Goal: Find specific page/section: Find specific page/section

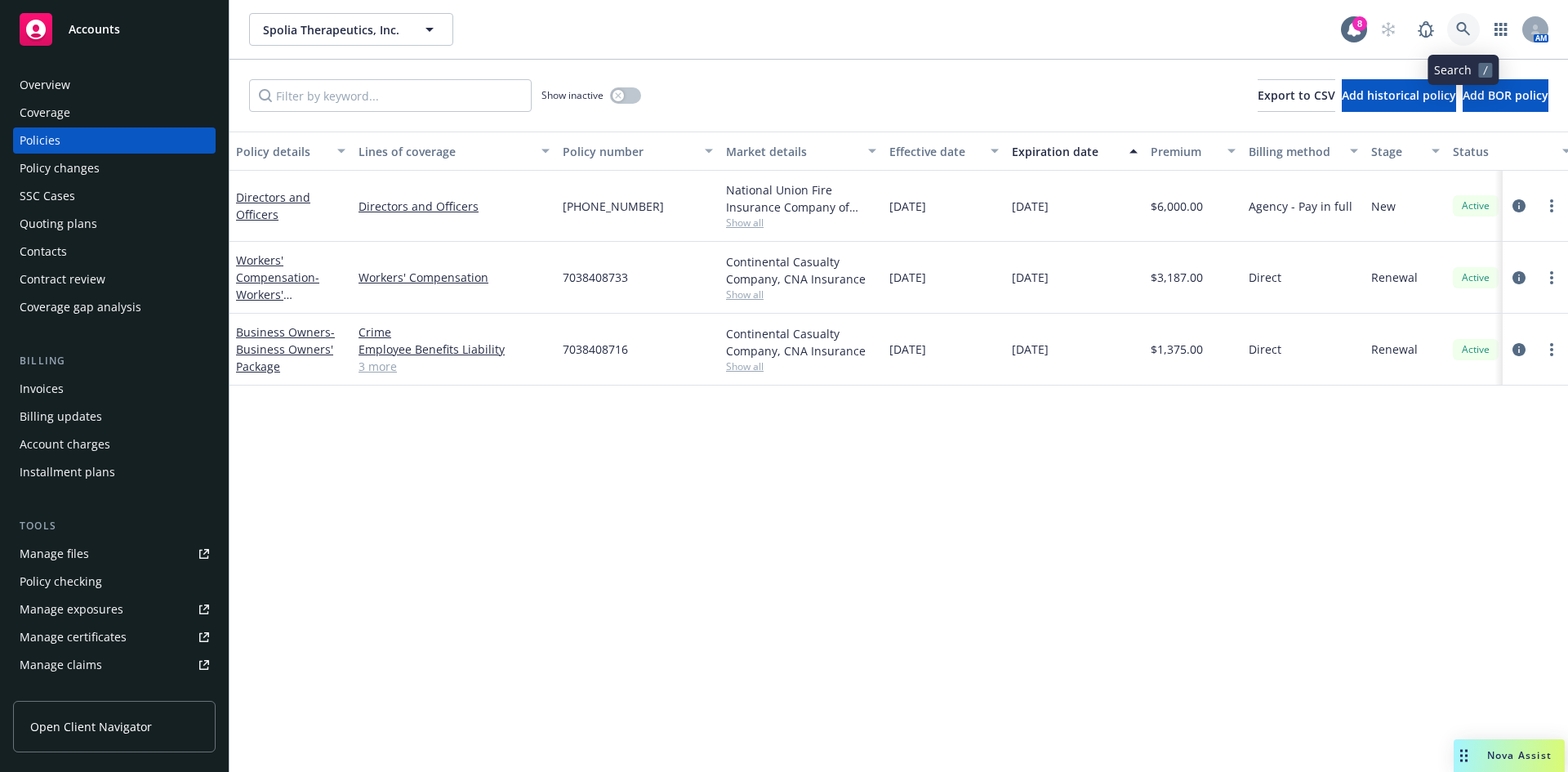
click at [1469, 26] on icon at bounding box center [1463, 29] width 14 height 14
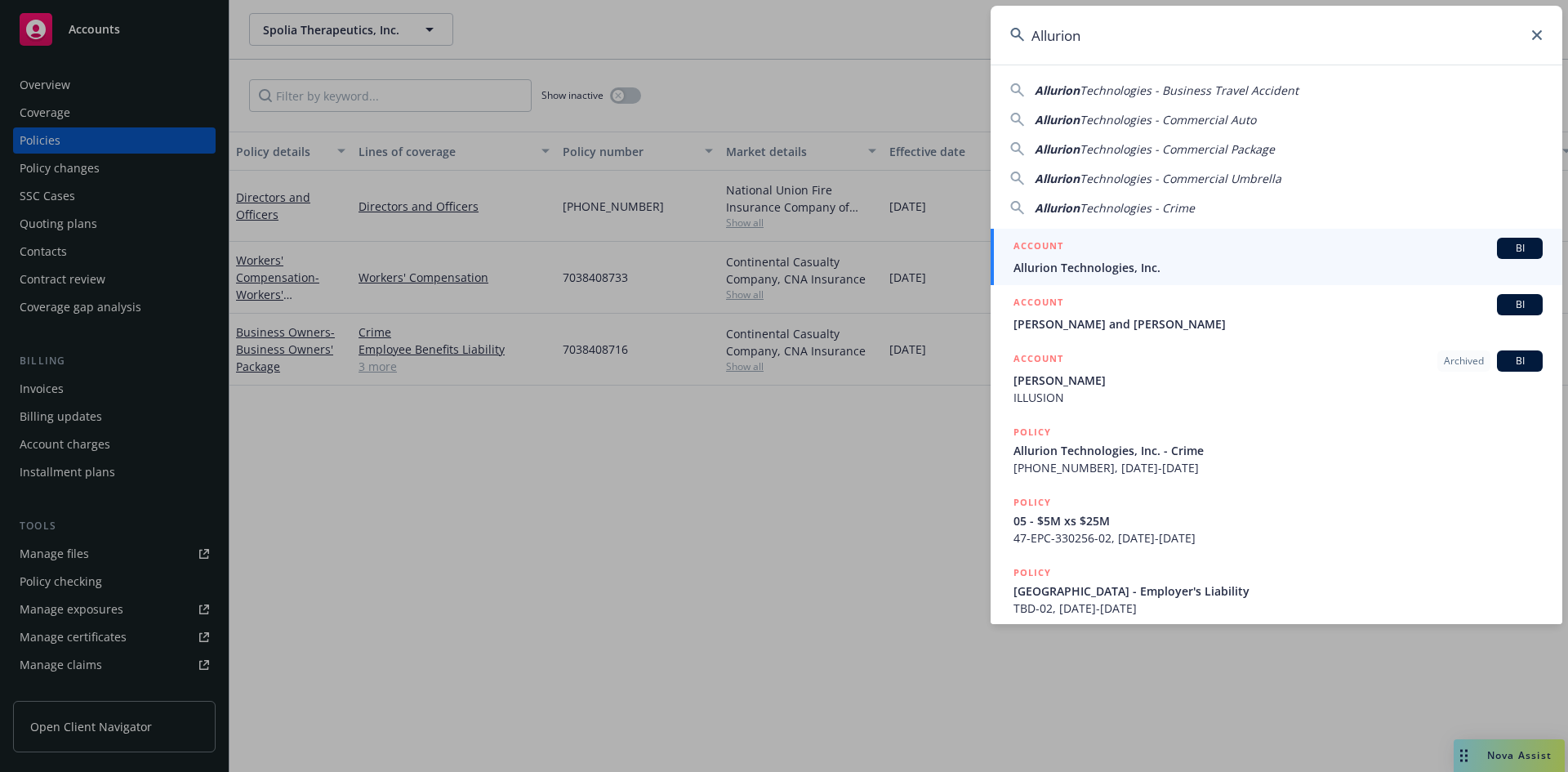
type input "Allurion"
click at [1090, 251] on div "ACCOUNT BI" at bounding box center [1277, 248] width 530 height 22
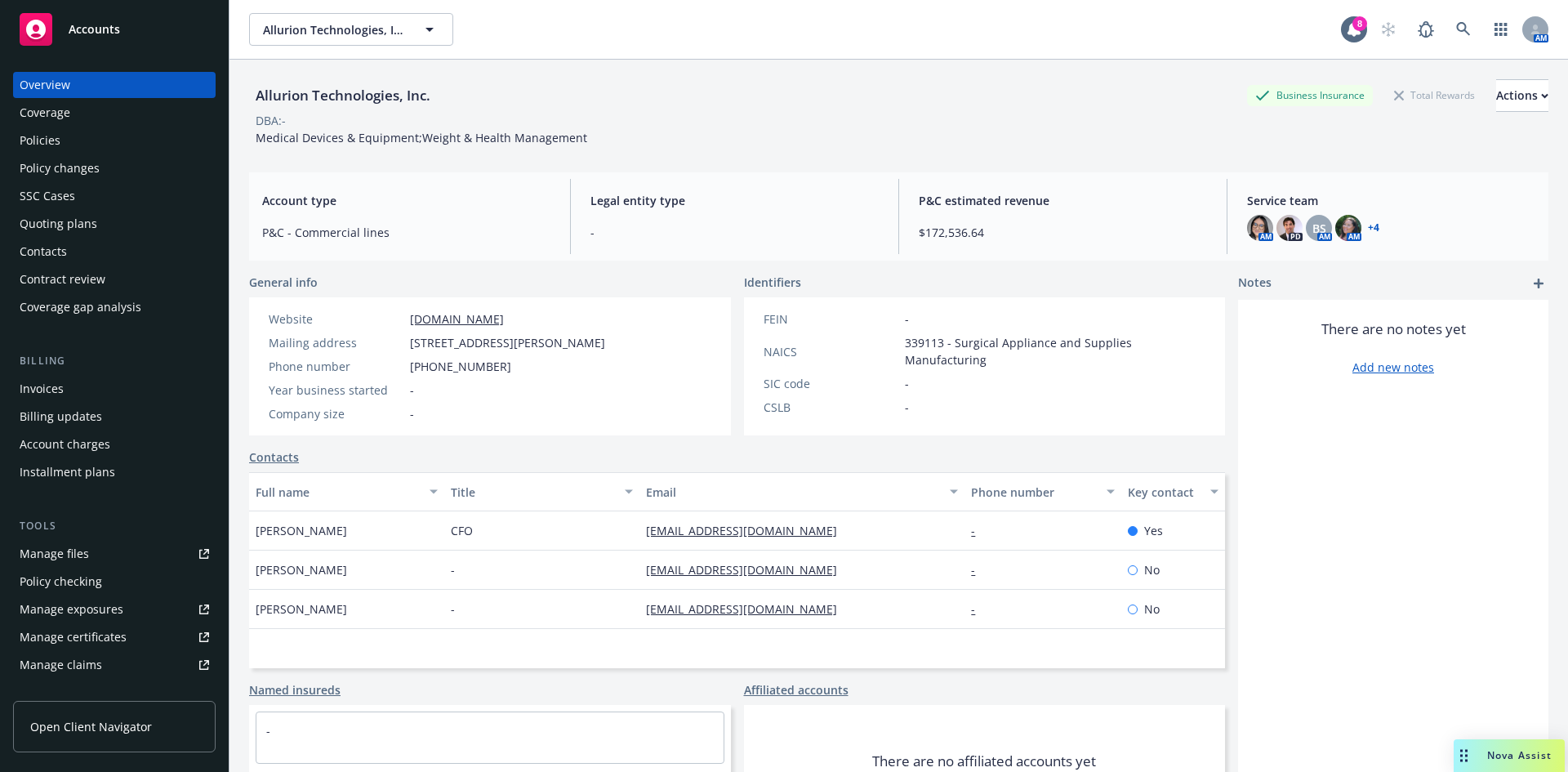
click at [46, 389] on div "Invoices" at bounding box center [42, 388] width 44 height 26
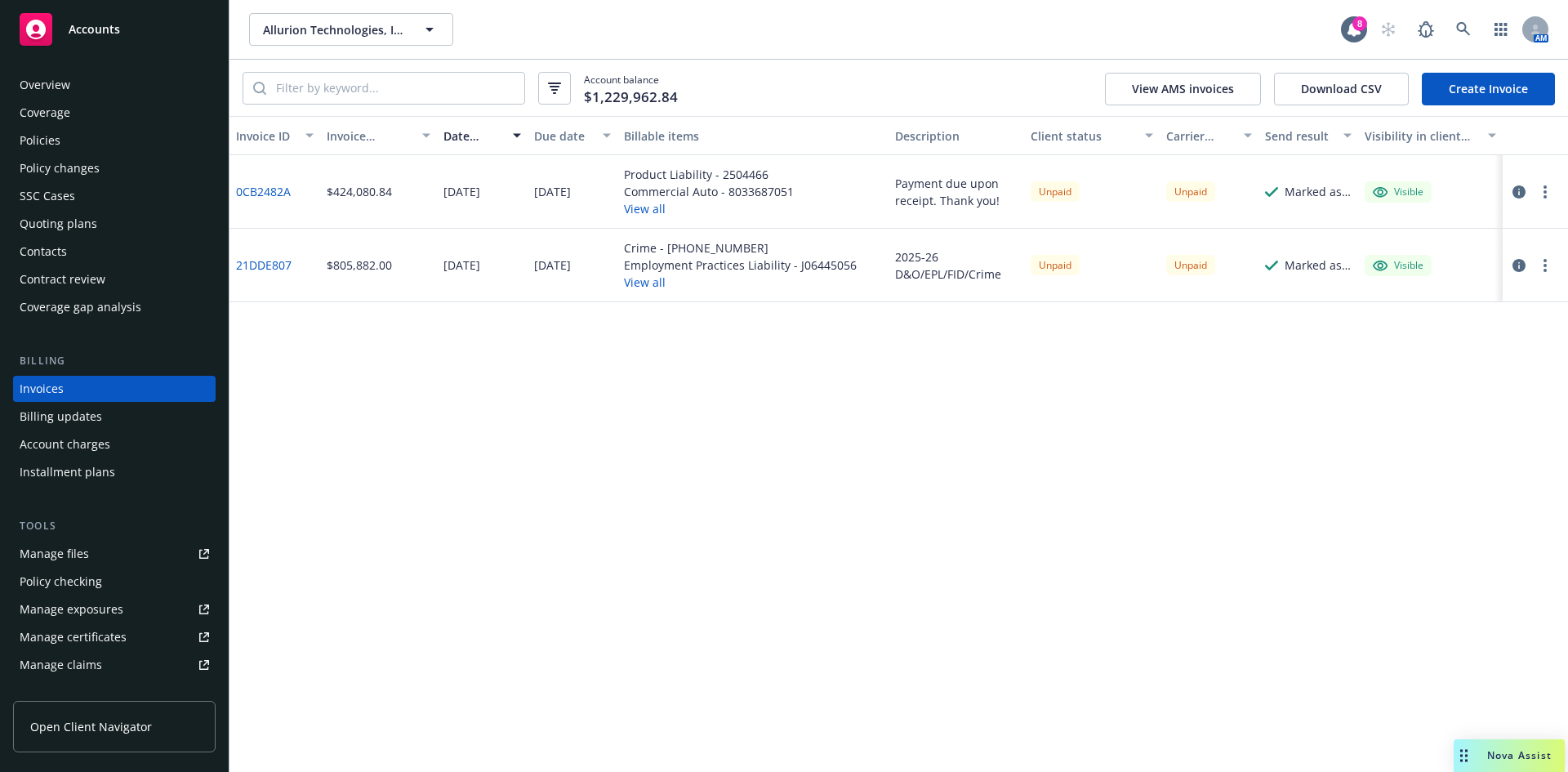
click at [650, 280] on button "View all" at bounding box center [741, 281] width 233 height 17
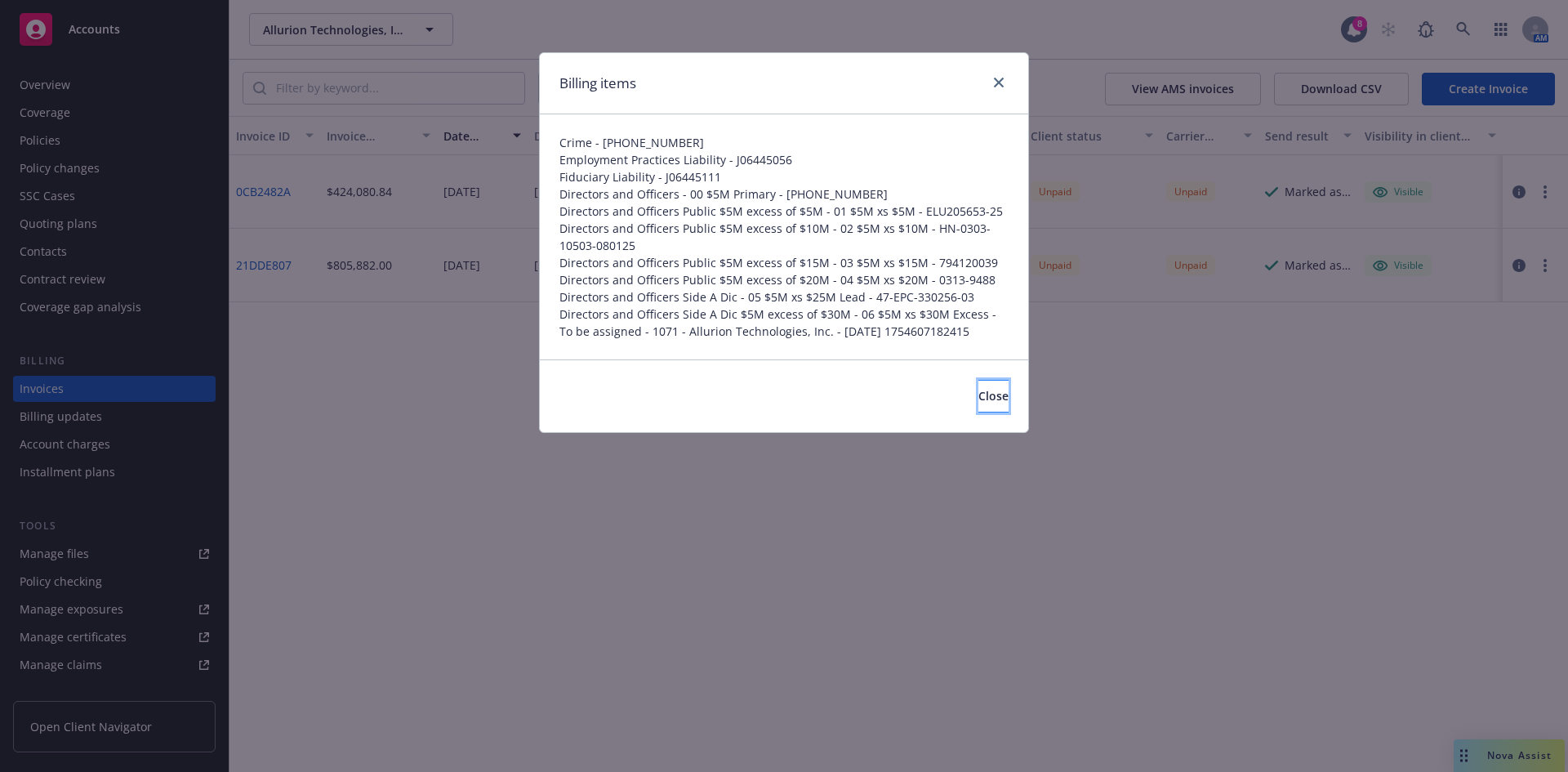
click at [979, 402] on button "Close" at bounding box center [993, 396] width 30 height 32
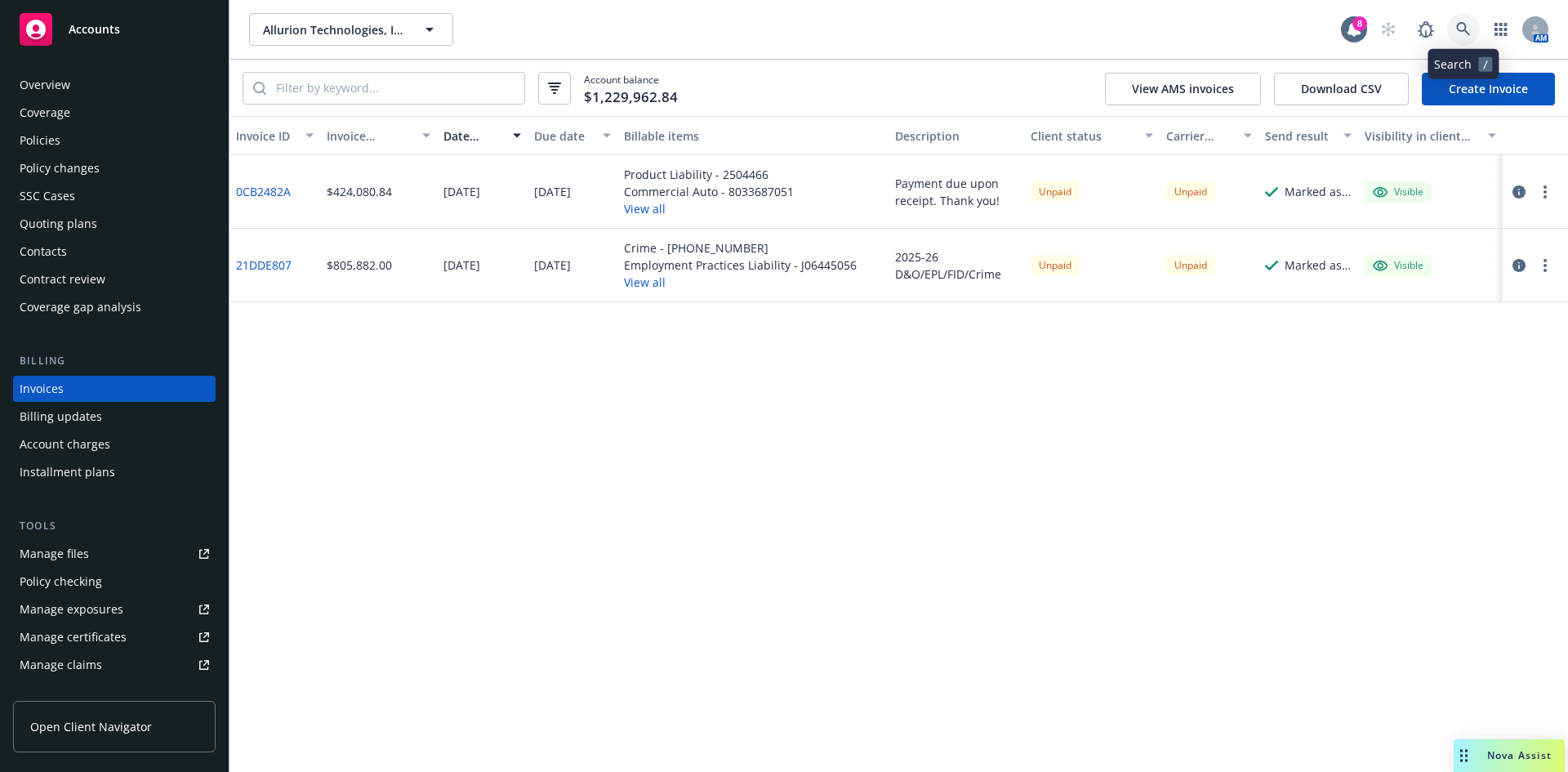
click at [1462, 32] on icon at bounding box center [1463, 29] width 14 height 14
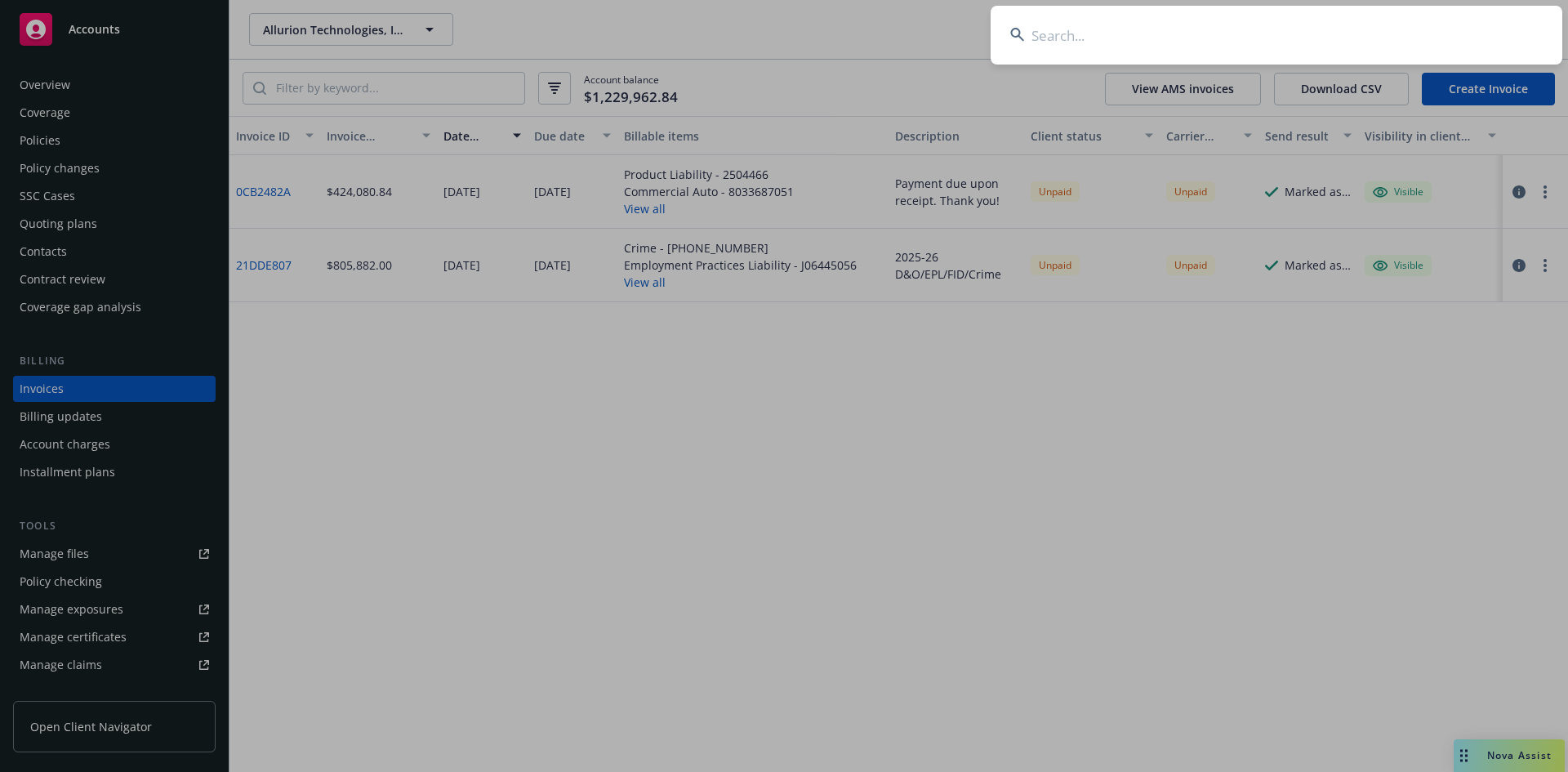
click at [1148, 23] on input at bounding box center [1277, 34] width 572 height 59
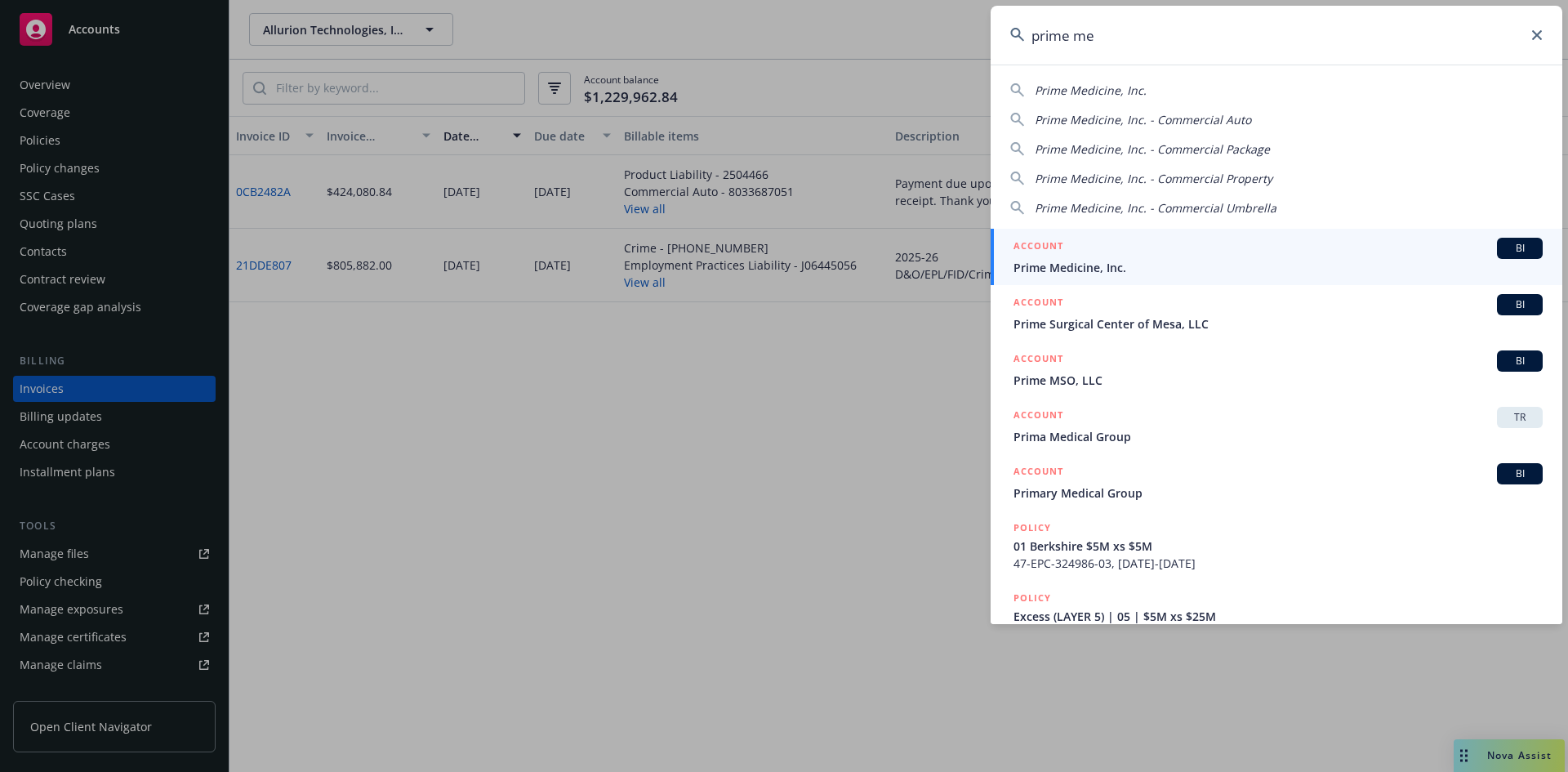
type input "prime me"
click at [1096, 245] on div "ACCOUNT BI" at bounding box center [1277, 248] width 530 height 22
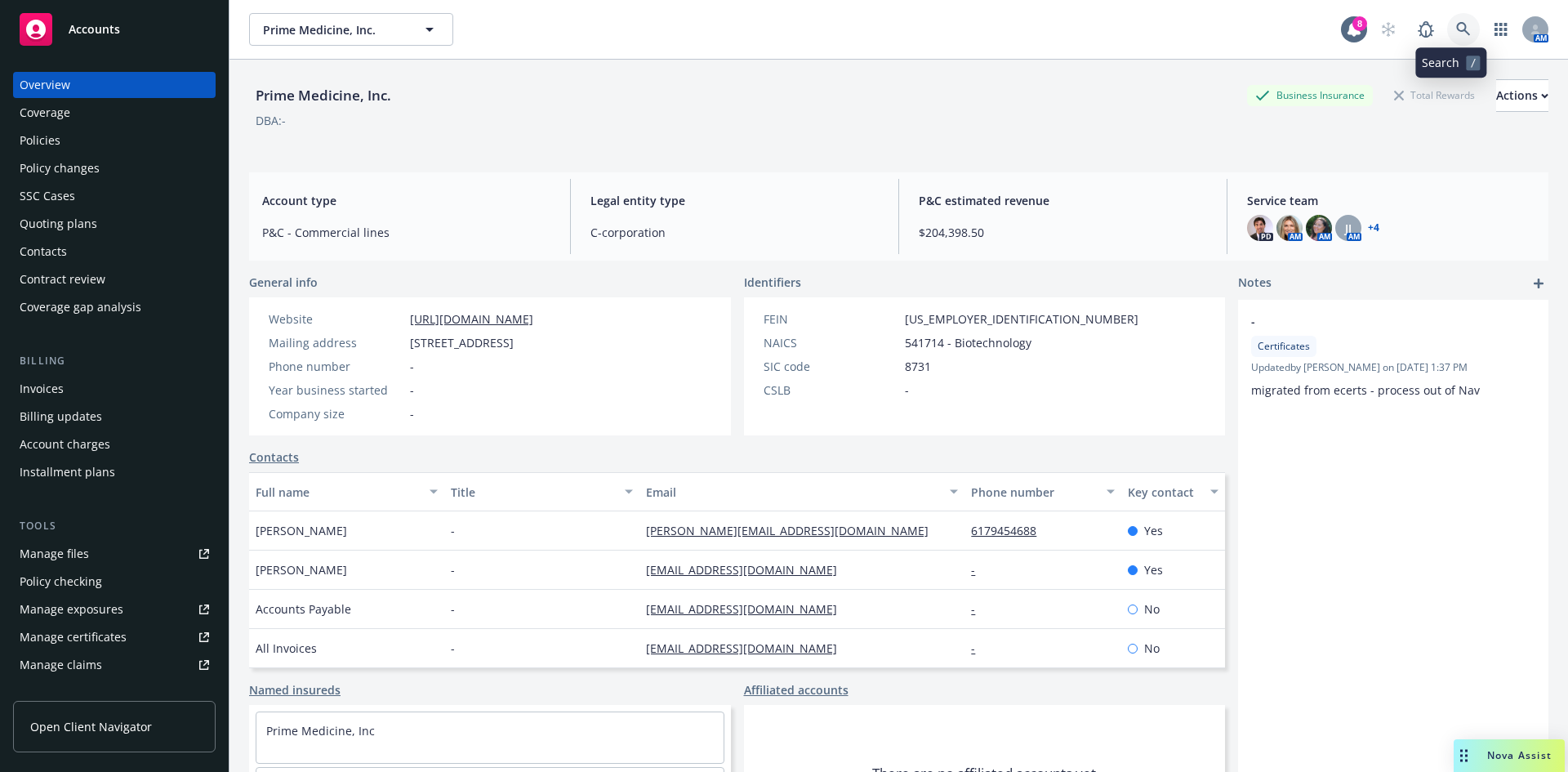
click at [1456, 35] on icon at bounding box center [1463, 29] width 14 height 14
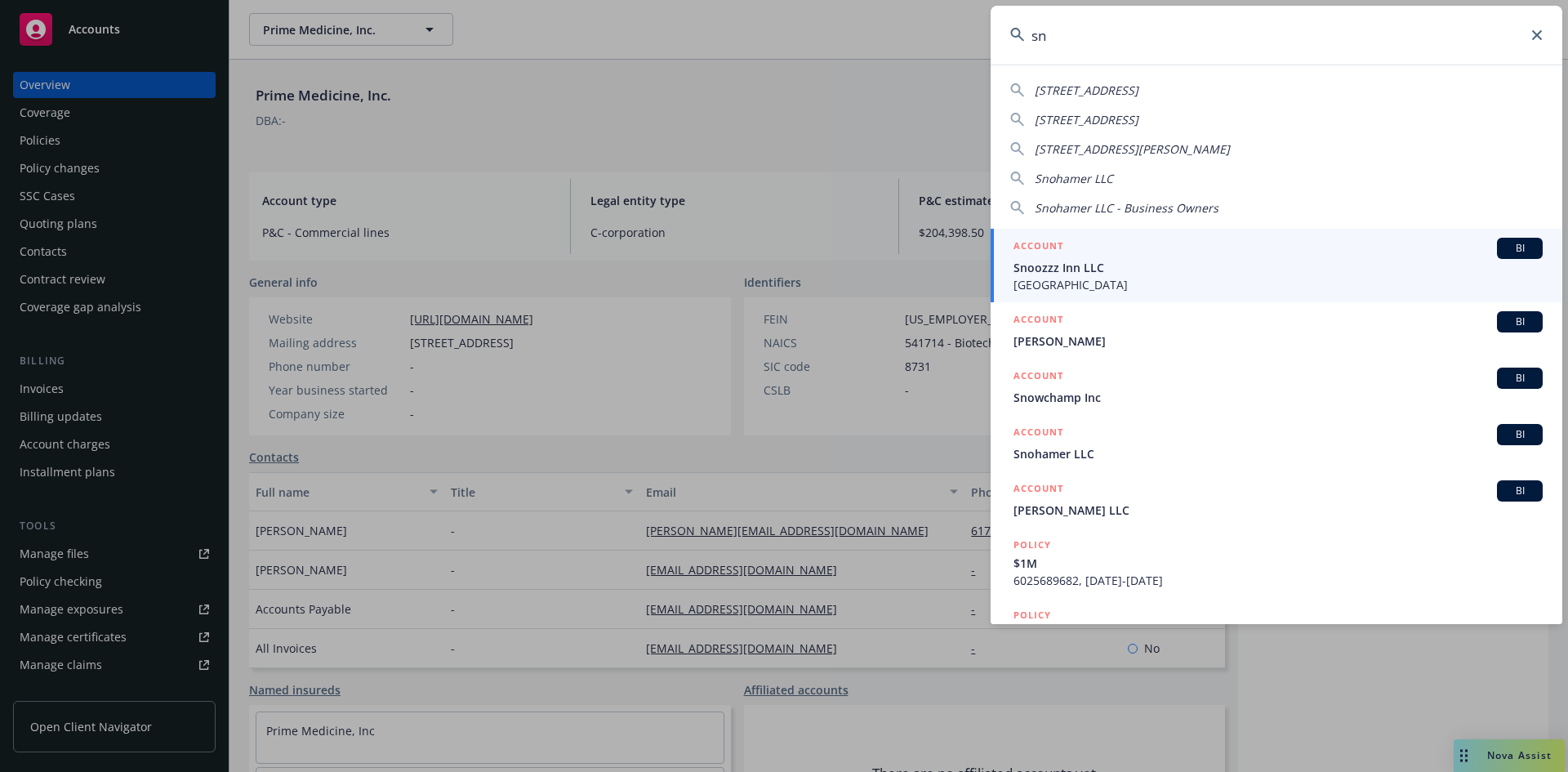
type input "s"
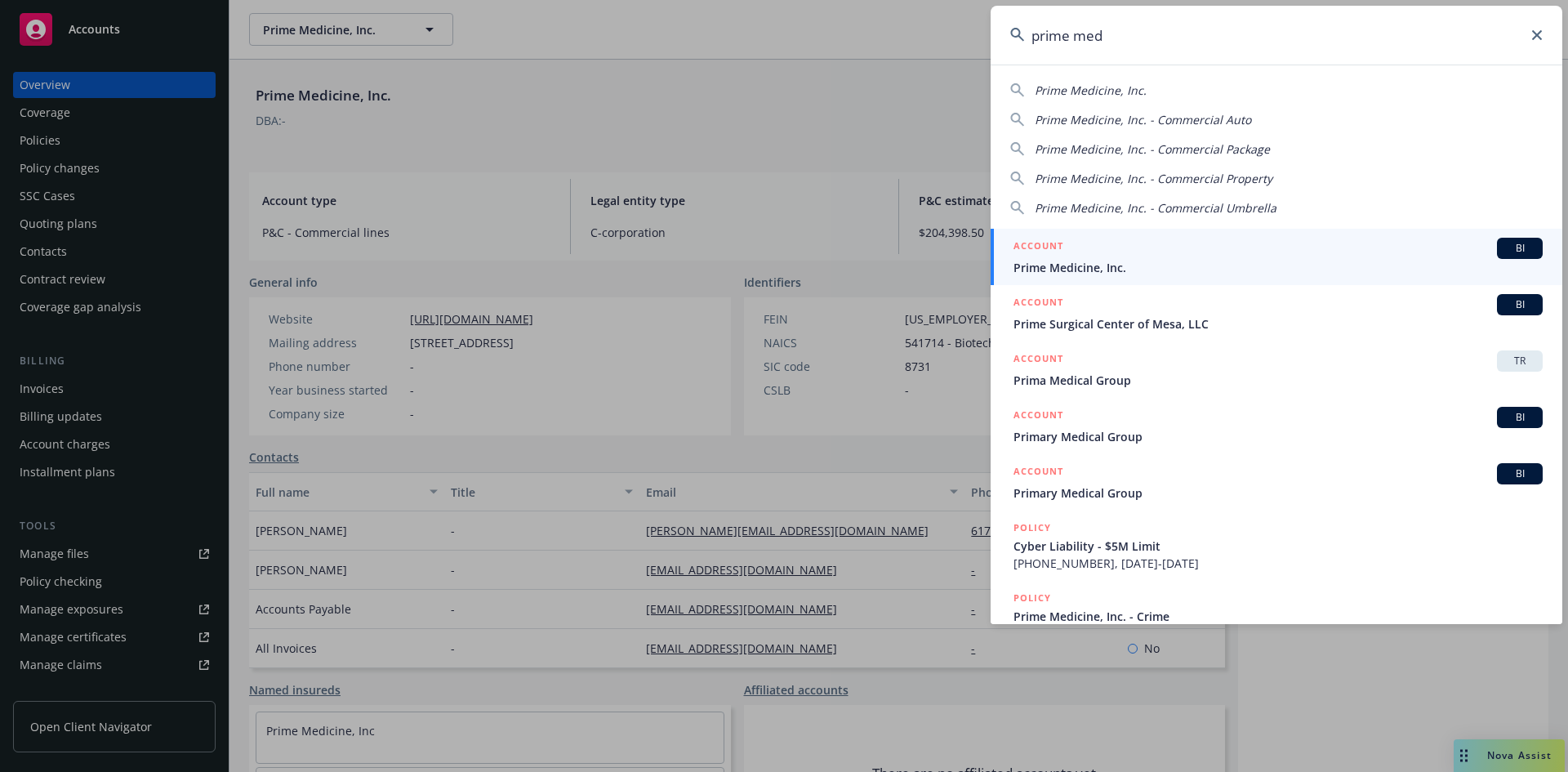
type input "prime med"
click at [1093, 261] on span "Prime Medicine, Inc." at bounding box center [1277, 267] width 530 height 17
